Goal: Information Seeking & Learning: Learn about a topic

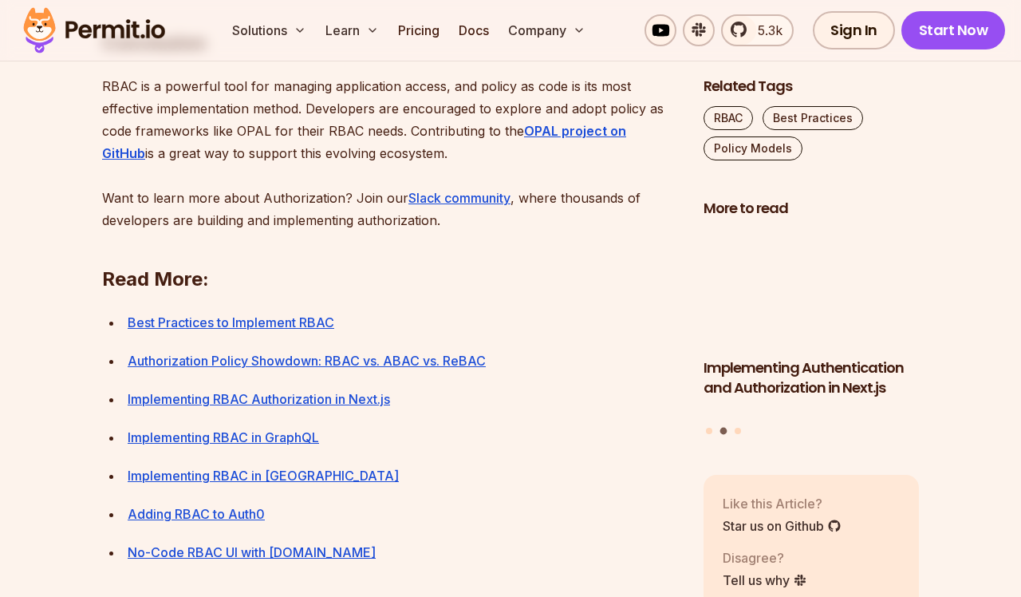
scroll to position [5742, 0]
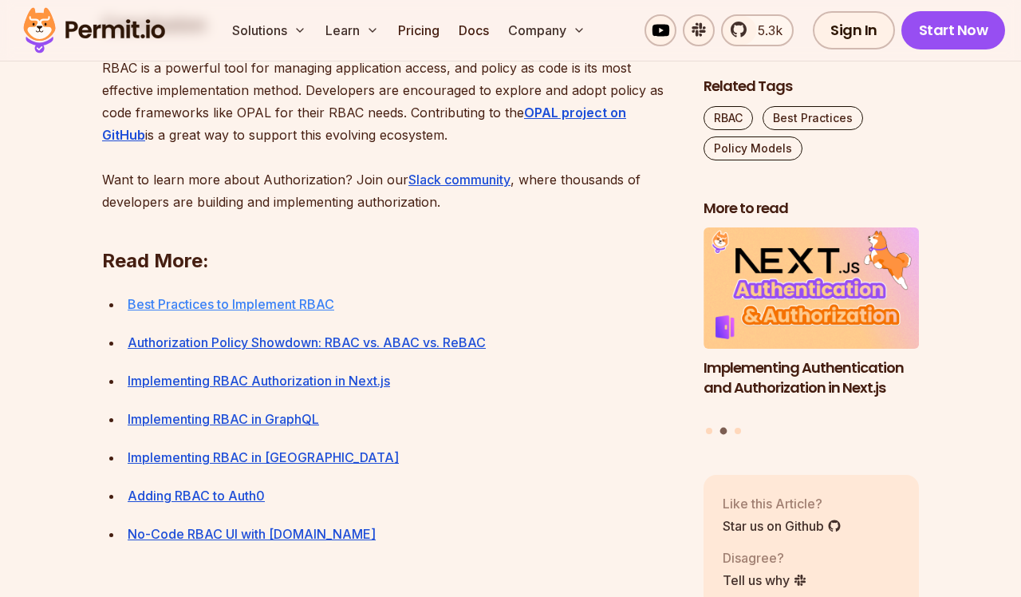
click at [324, 312] on link "Best Practices to Implement RBAC" at bounding box center [231, 304] width 207 height 16
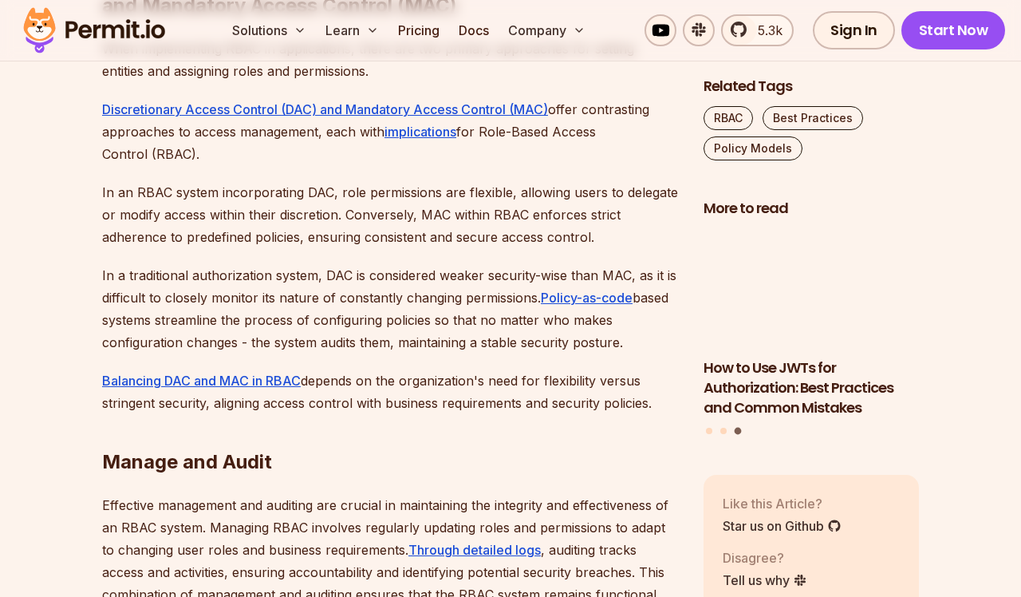
scroll to position [4643, 0]
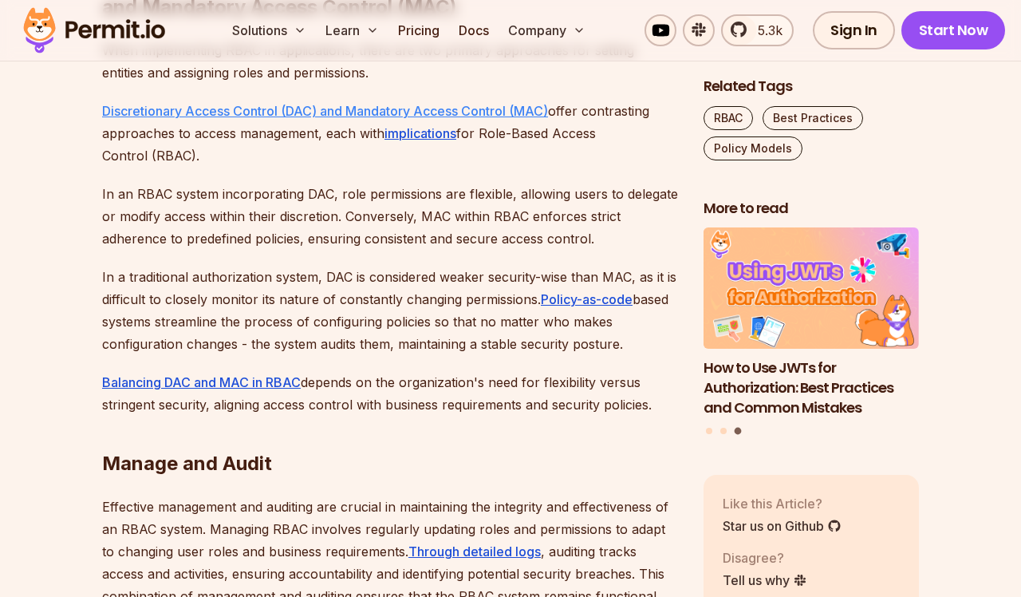
click at [319, 119] on link "Discretionary Access Control (DAC) and Mandatory Access Control (MAC)" at bounding box center [325, 111] width 446 height 16
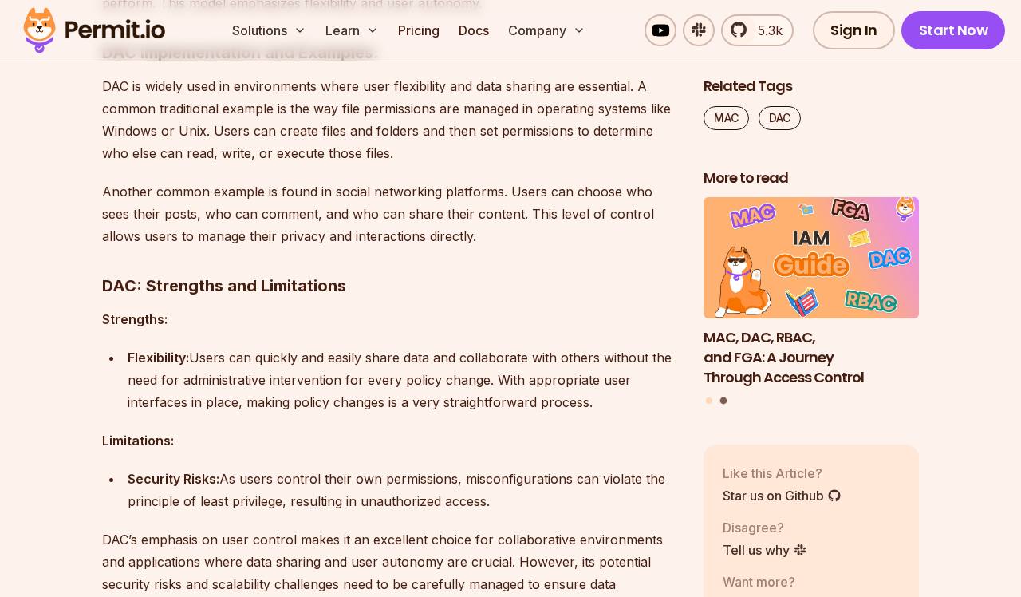
scroll to position [2460, 0]
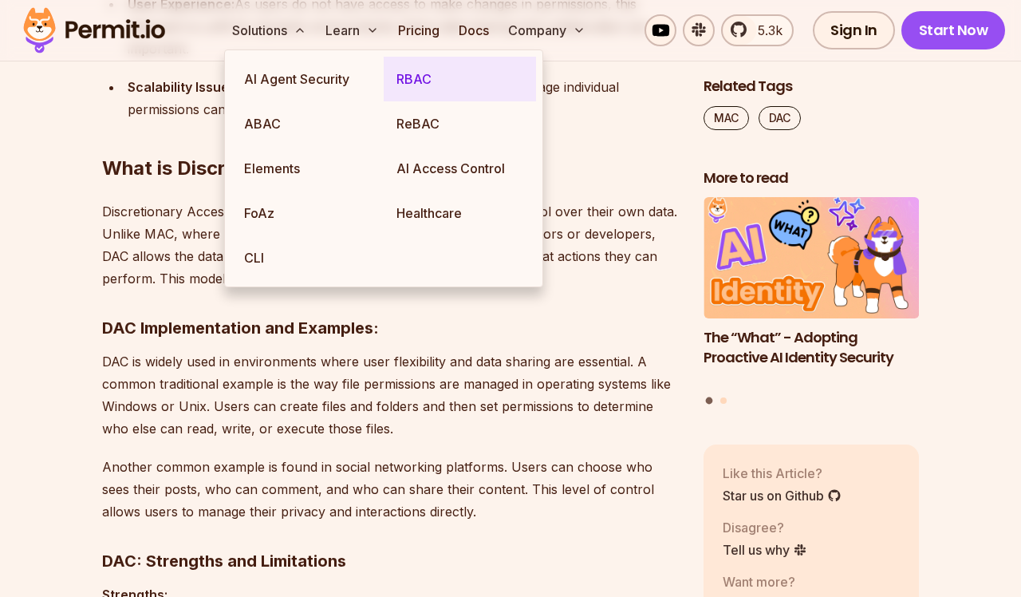
click at [406, 88] on link "RBAC" at bounding box center [460, 79] width 152 height 45
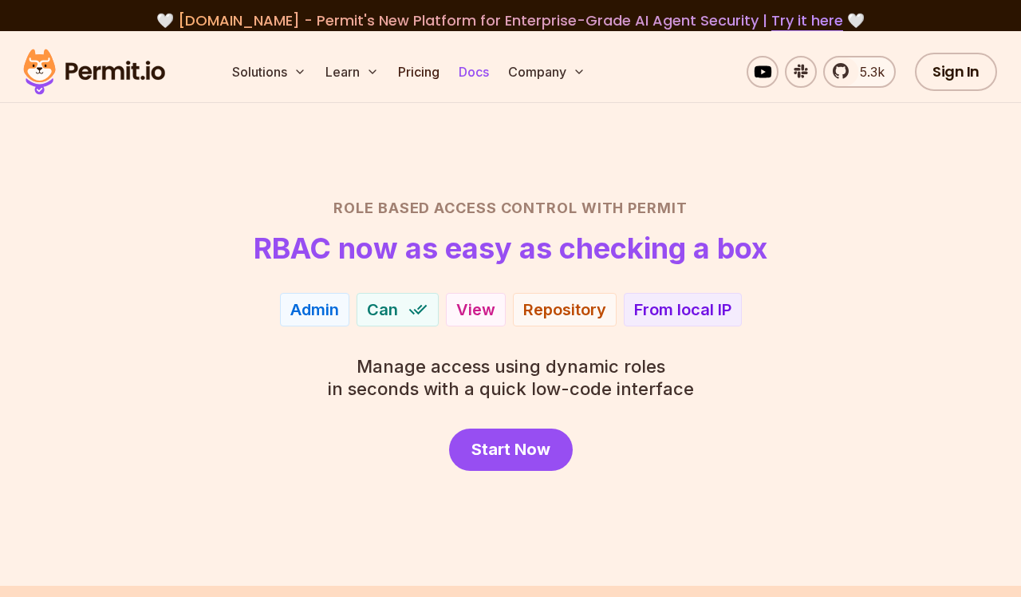
click at [483, 73] on link "Docs" at bounding box center [473, 72] width 43 height 32
